Goal: Transaction & Acquisition: Download file/media

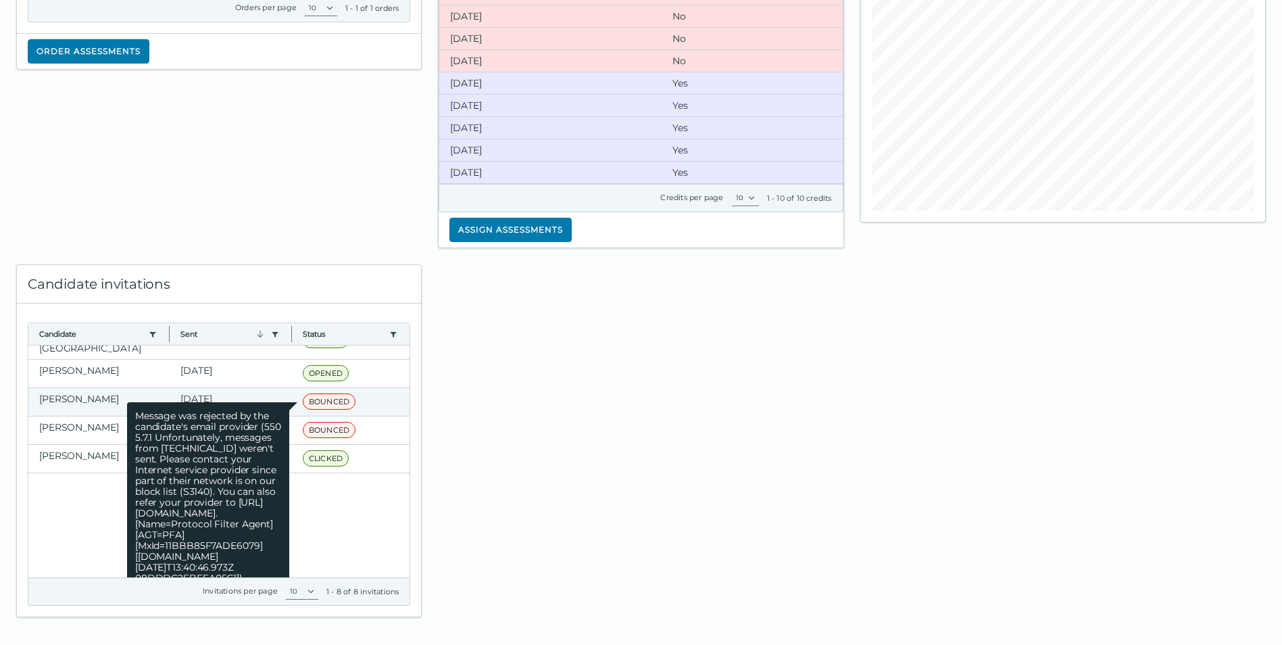
scroll to position [160, 0]
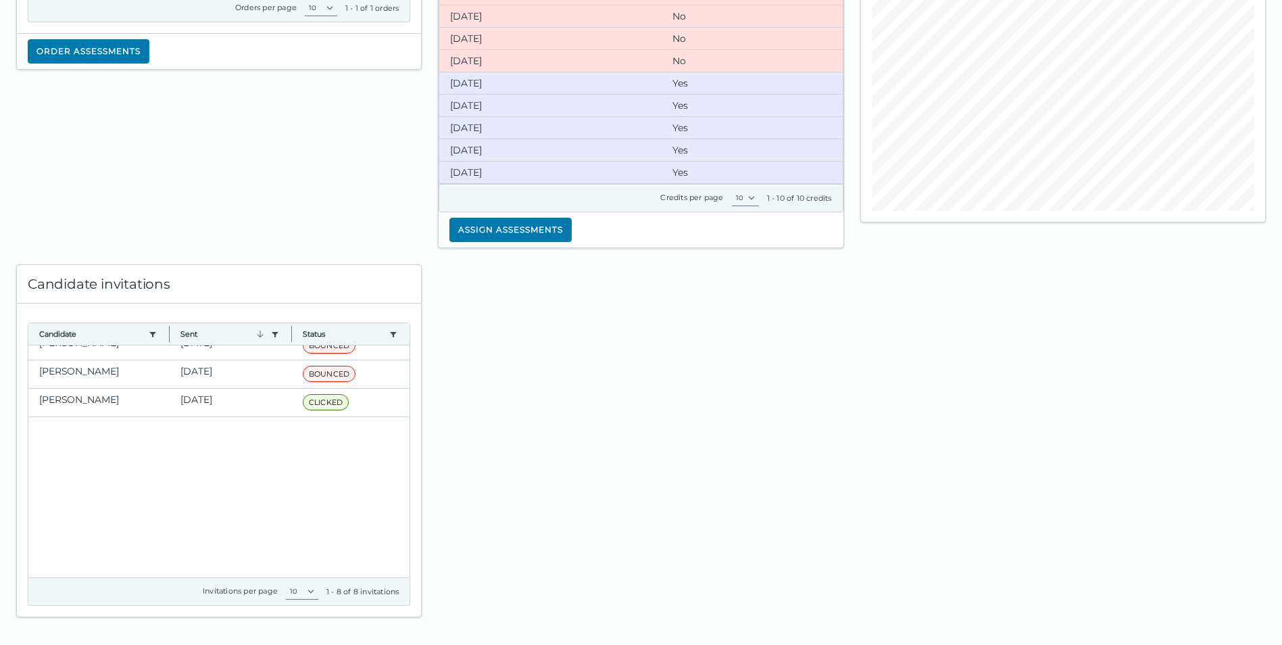
click at [557, 494] on div at bounding box center [641, 432] width 422 height 369
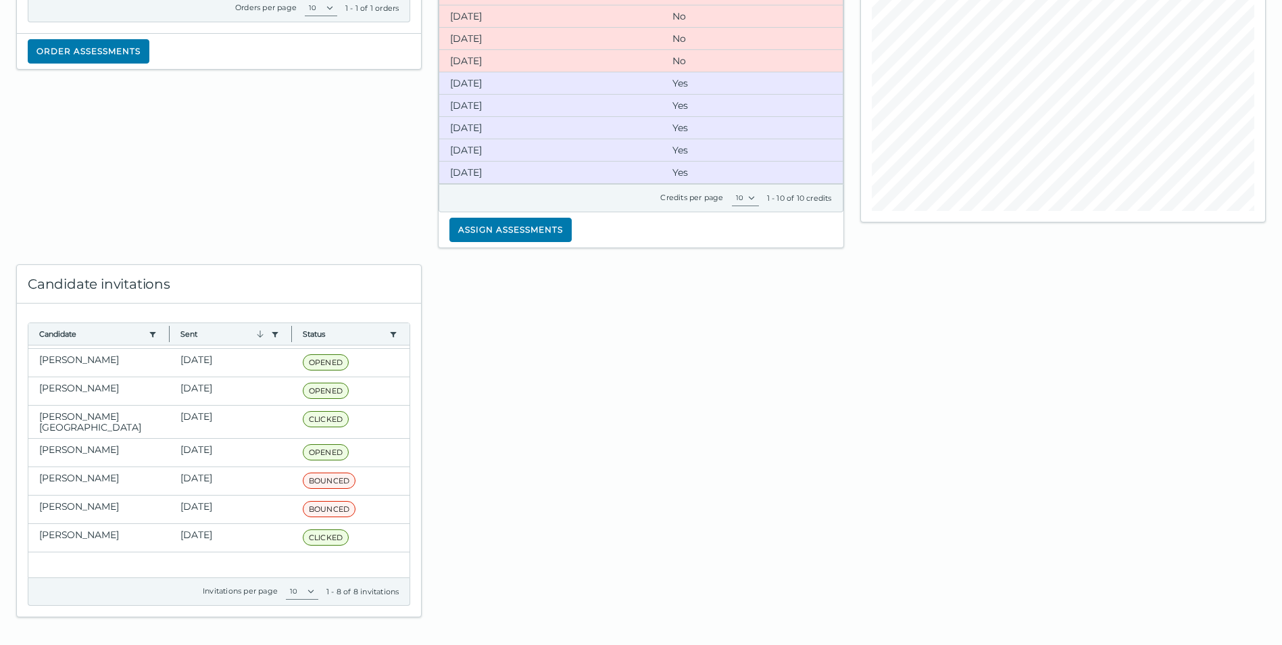
scroll to position [0, 0]
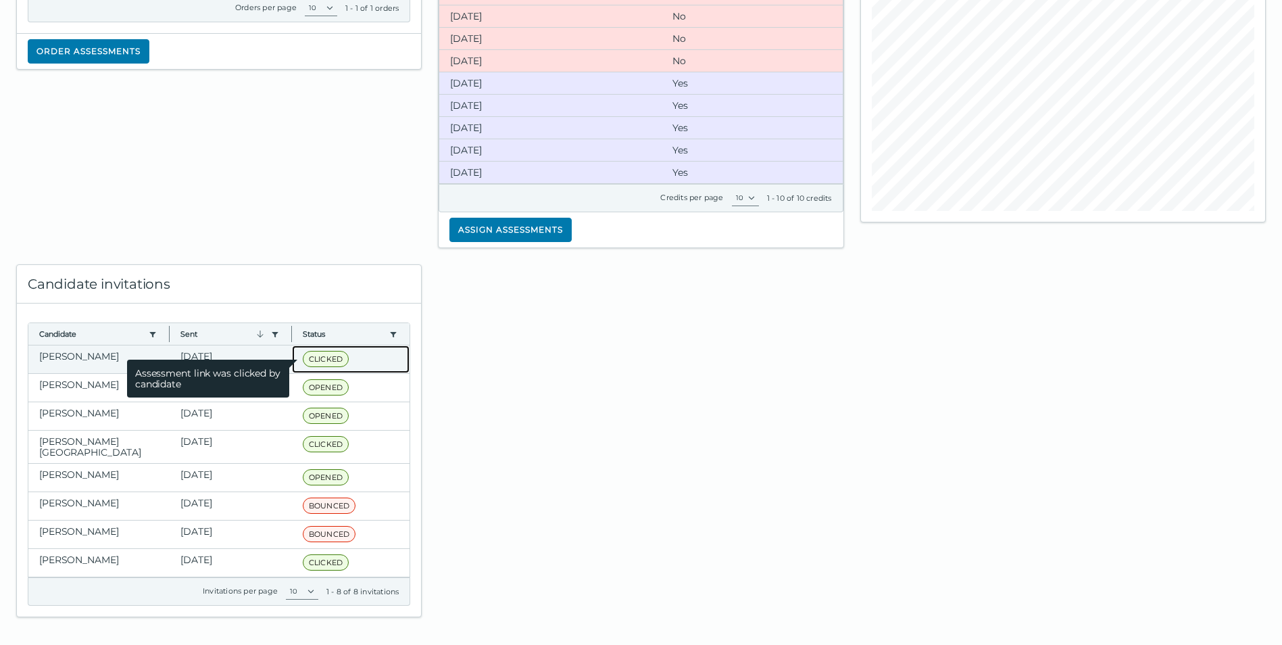
click at [320, 353] on span "CLICKED" at bounding box center [326, 359] width 46 height 16
click at [320, 357] on span "CLICKED" at bounding box center [326, 359] width 46 height 16
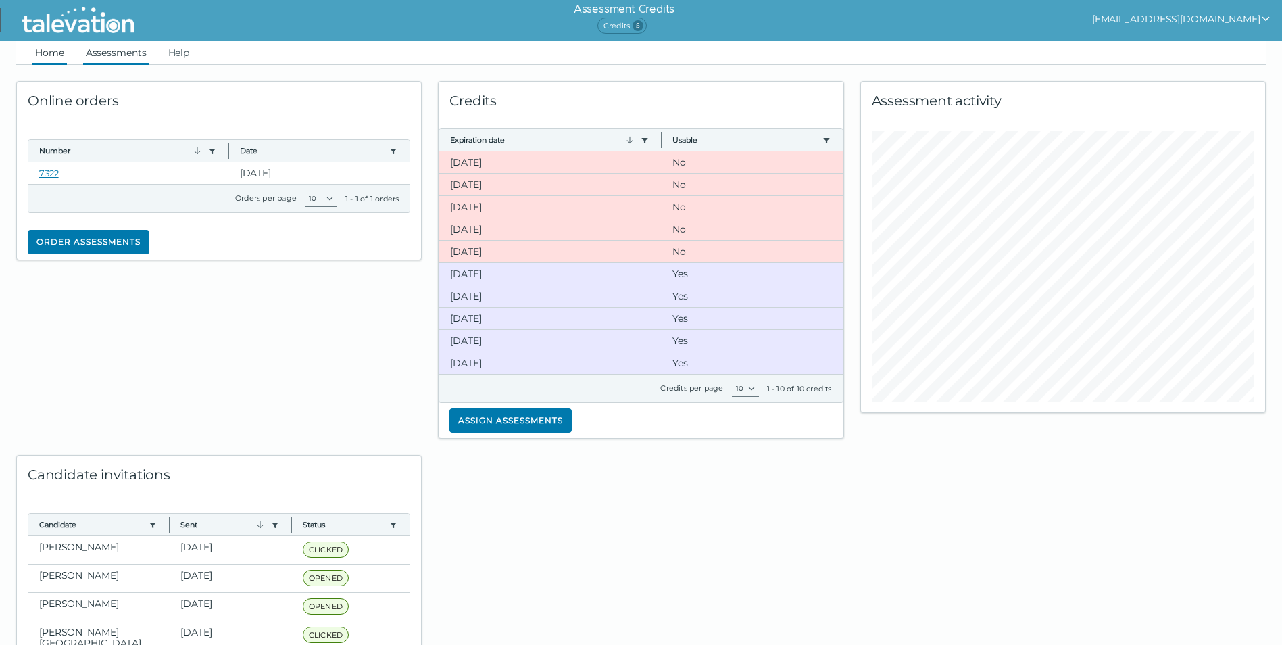
click at [124, 55] on link "Assessments" at bounding box center [116, 53] width 66 height 24
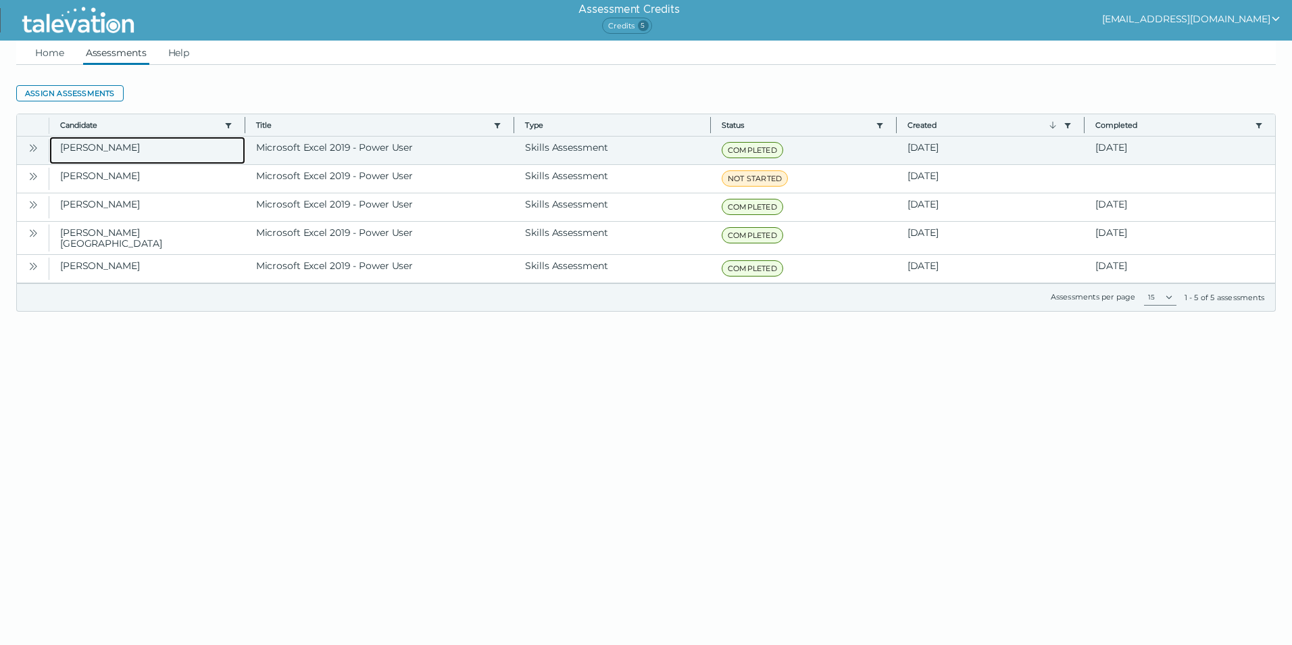
click at [105, 149] on clr-dg-cell "[PERSON_NAME]" at bounding box center [147, 150] width 196 height 28
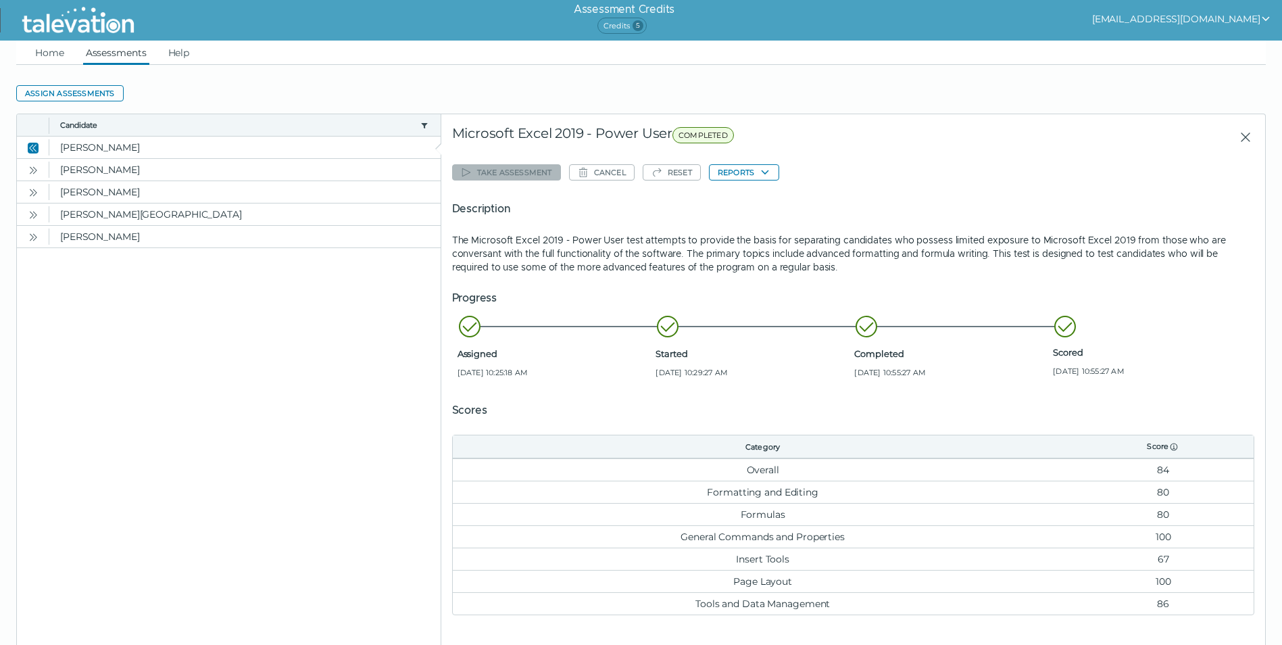
click at [745, 182] on div "Take assessment Cancel Reset Reports Description The Microsoft Excel 2019 - Pow…" at bounding box center [853, 387] width 802 height 455
click at [742, 176] on button "Reports" at bounding box center [744, 172] width 70 height 16
click at [757, 196] on button "Microsoft Excel 2019 - Power User" at bounding box center [791, 199] width 164 height 16
click at [753, 166] on button "Reports" at bounding box center [744, 172] width 70 height 16
click at [760, 195] on button "Microsoft Excel 2019 - Power User" at bounding box center [791, 199] width 164 height 16
